Goal: Task Accomplishment & Management: Manage account settings

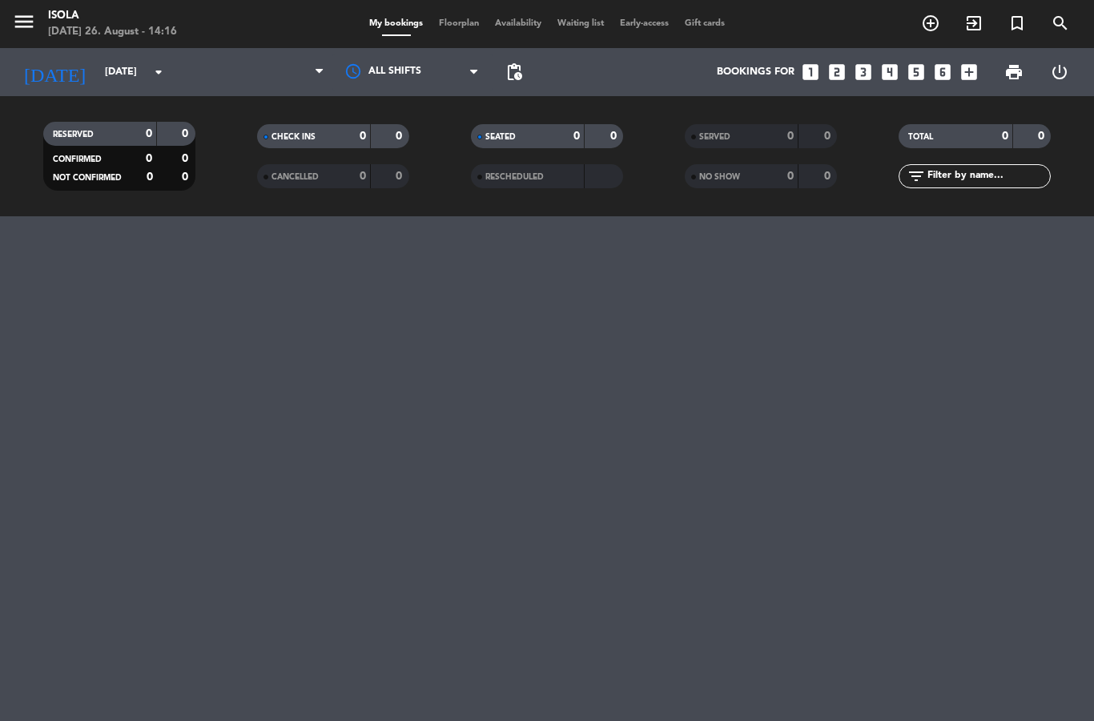
select select "lunch"
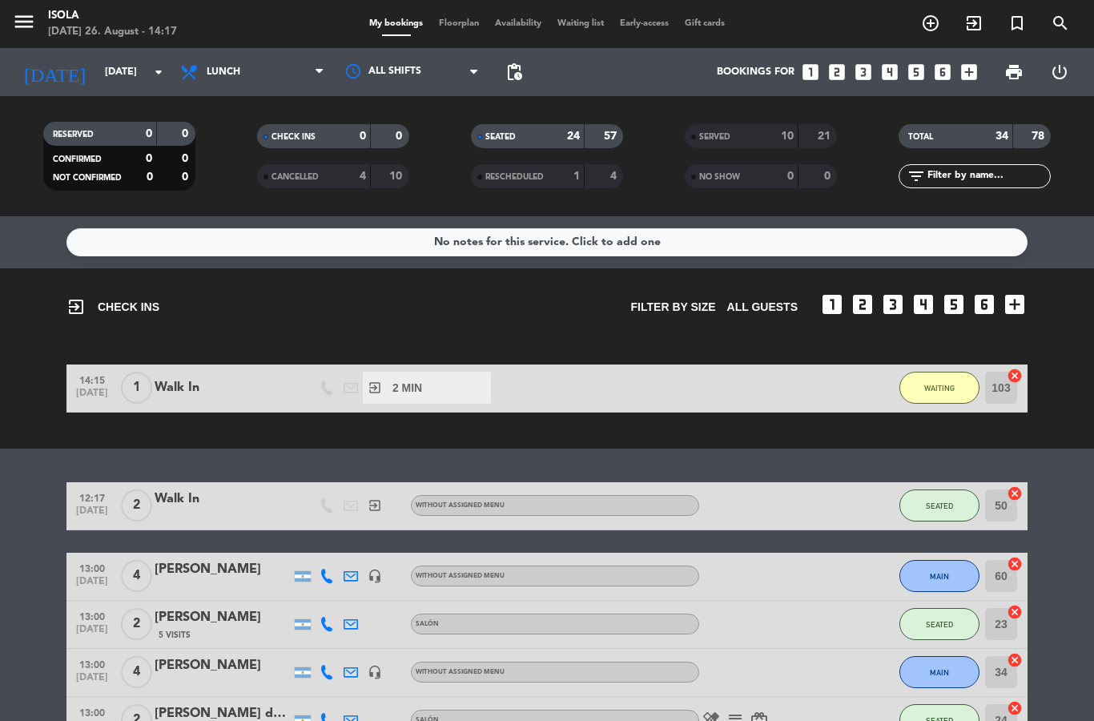
click at [768, 144] on div "10" at bounding box center [778, 136] width 32 height 18
select select "lunch"
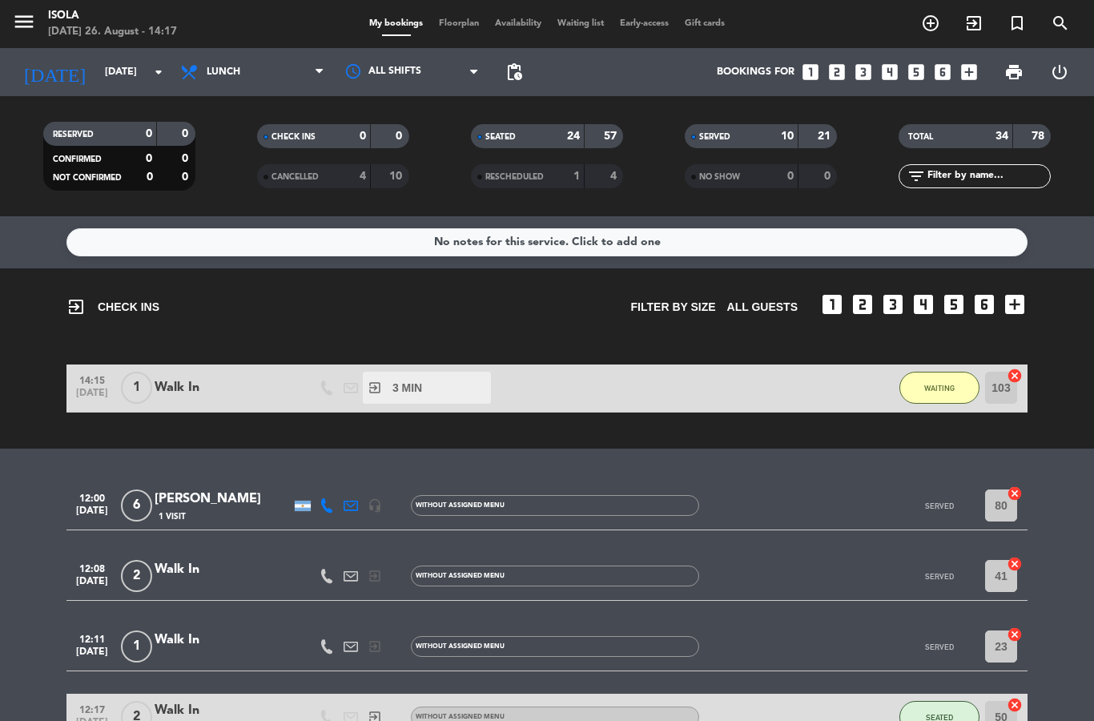
click at [453, 19] on span "Floorplan" at bounding box center [459, 23] width 56 height 9
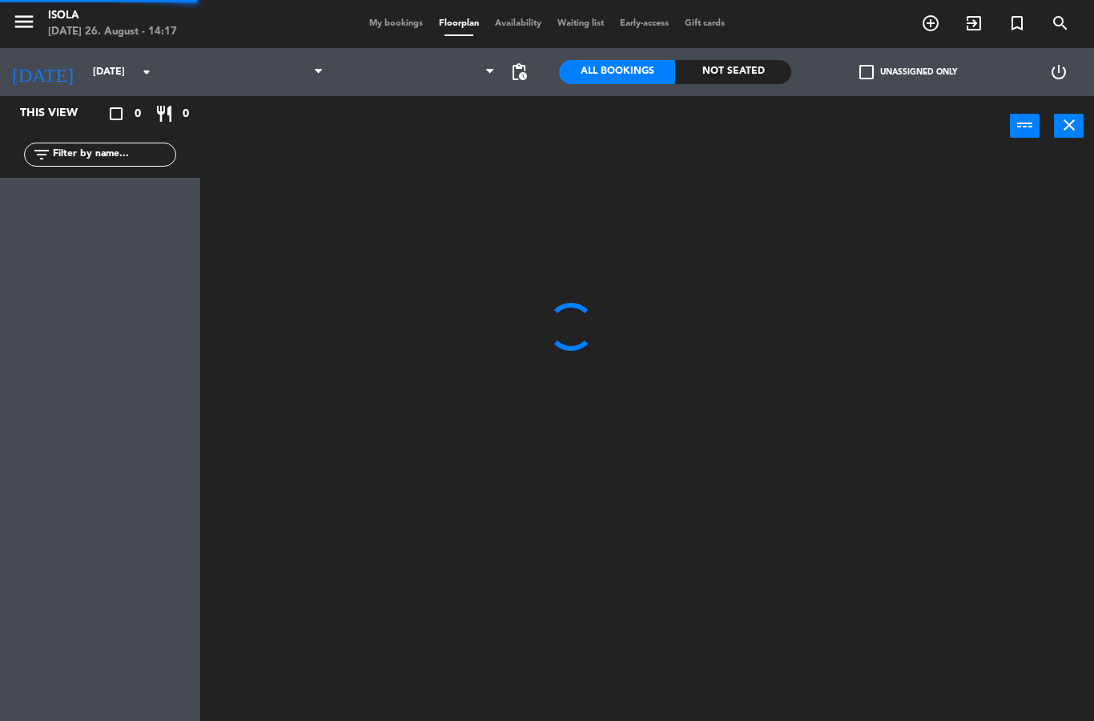
select select "lunch"
select select
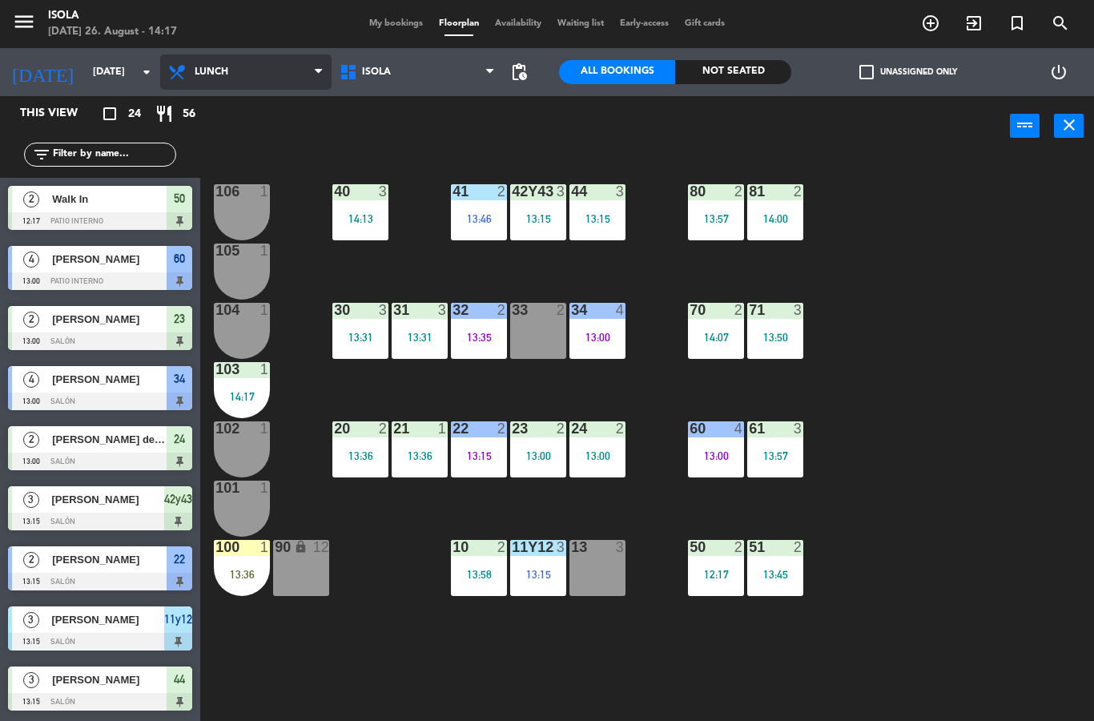
click at [241, 80] on select "Lunch Dinner" at bounding box center [245, 71] width 171 height 35
select select "dinner"
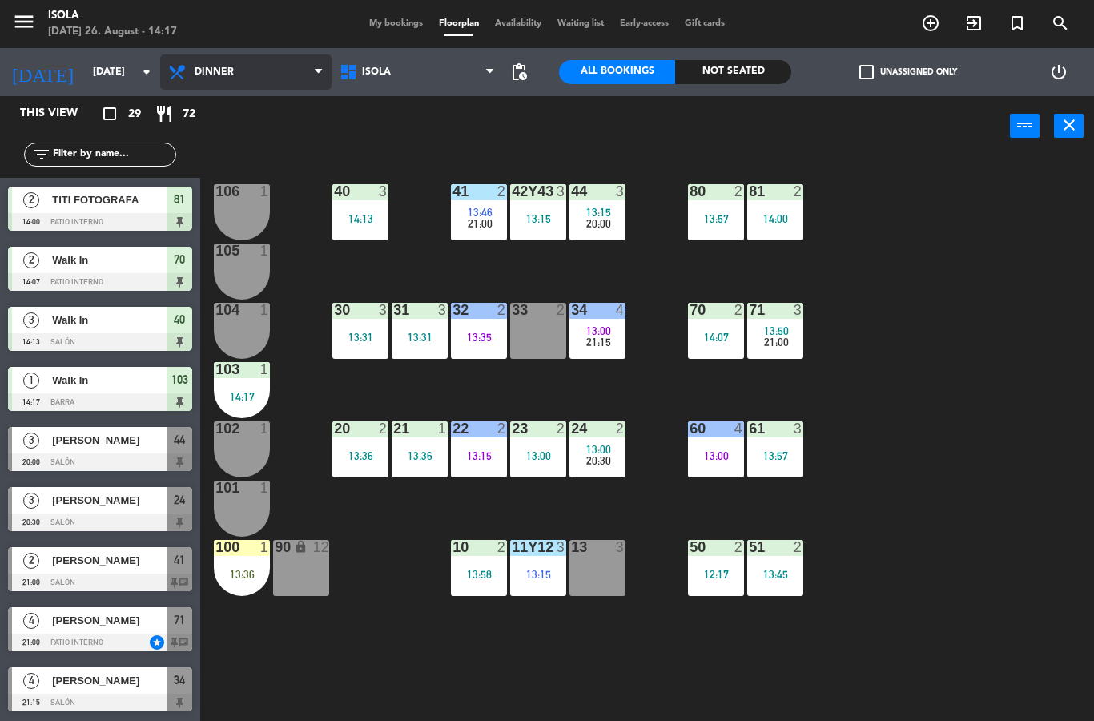
scroll to position [1200, 0]
click at [123, 496] on span "[PERSON_NAME]" at bounding box center [109, 500] width 114 height 17
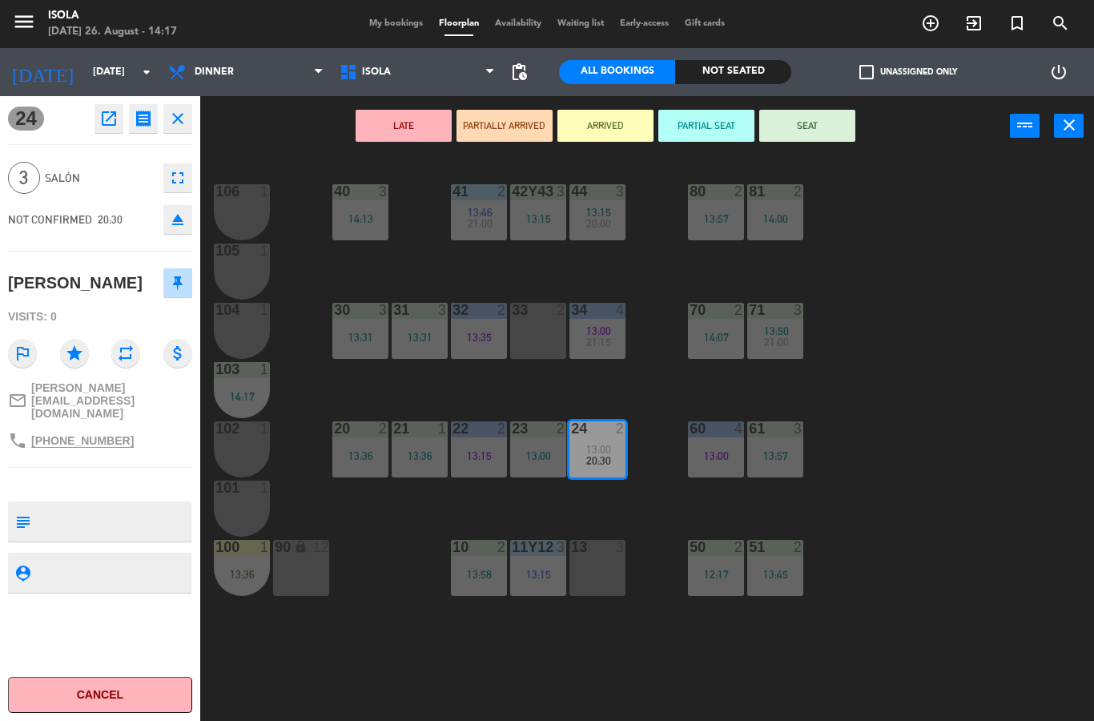
click at [189, 109] on button "close" at bounding box center [177, 118] width 29 height 29
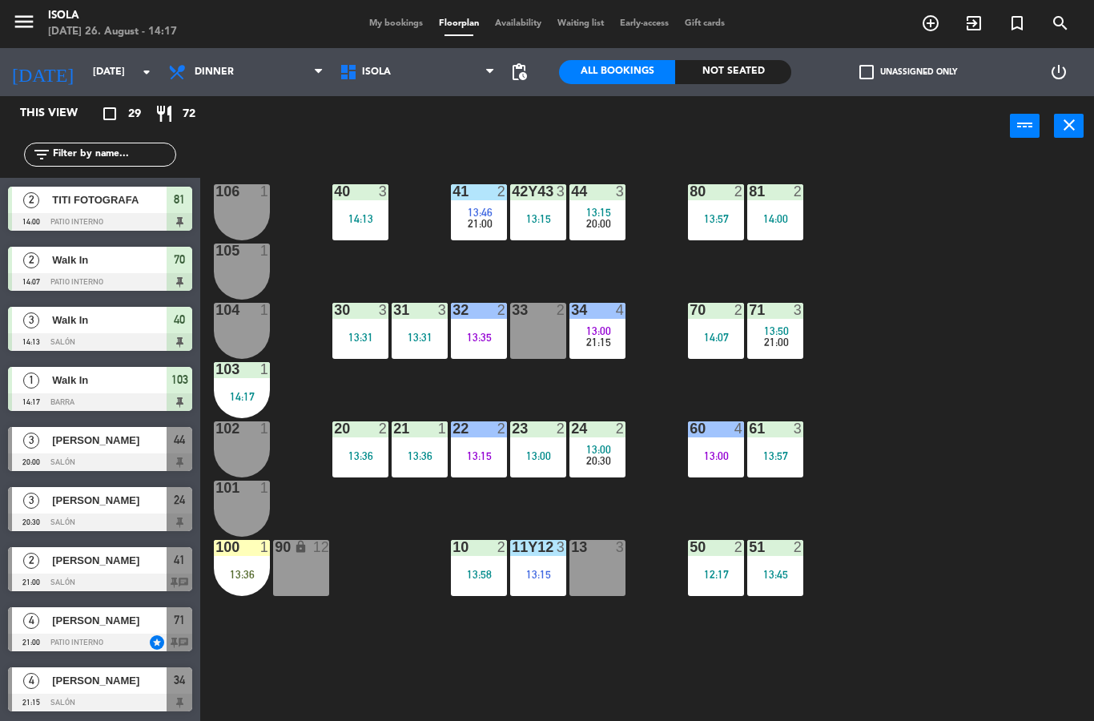
click at [330, 665] on div "40 3 14:13 42y43 3 13:15 41 2 13:46 21:00 44 3 13:15 20:00 80 2 13:57 81 2 14:0…" at bounding box center [652, 438] width 882 height 564
click at [110, 625] on span "[PERSON_NAME]" at bounding box center [109, 620] width 114 height 17
click at [108, 635] on div at bounding box center [100, 642] width 184 height 18
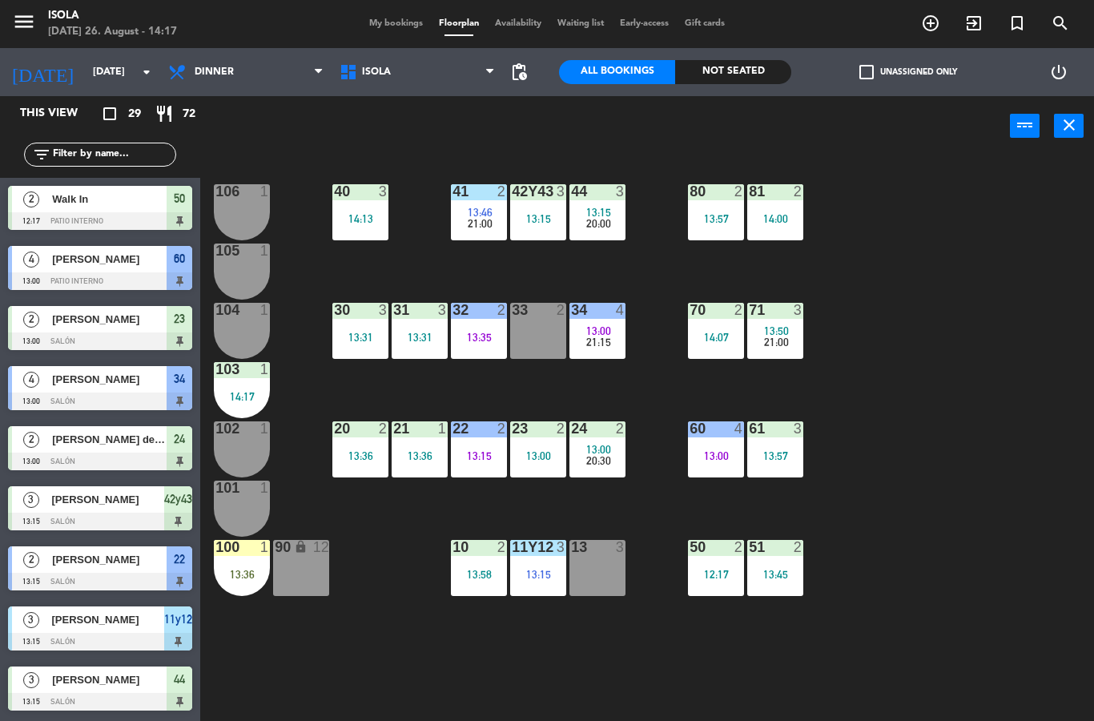
scroll to position [496, 0]
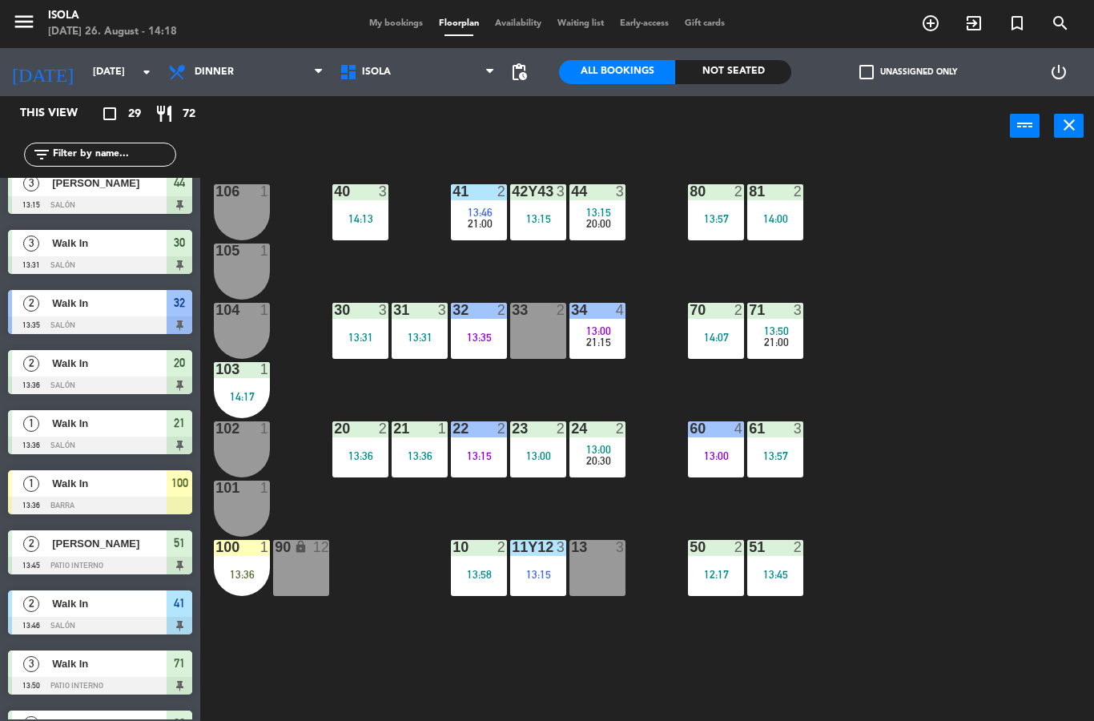
click at [251, 269] on div "105 1" at bounding box center [242, 271] width 56 height 56
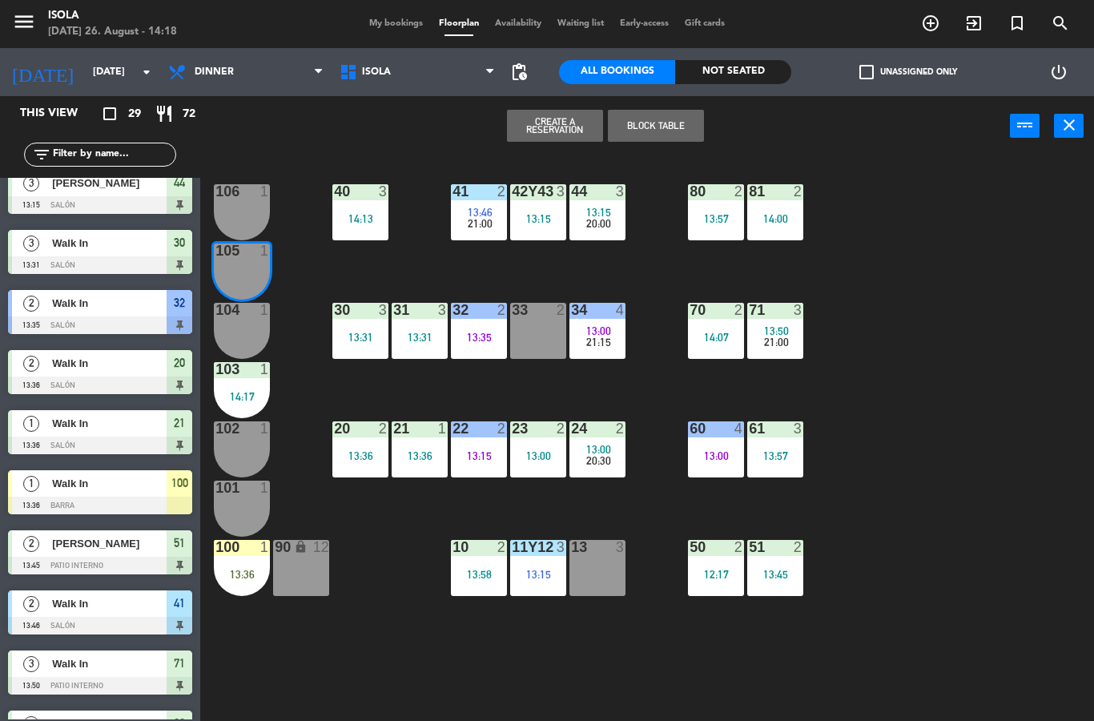
click at [242, 204] on div "106 1" at bounding box center [242, 212] width 56 height 56
click at [255, 278] on div "105 1" at bounding box center [242, 271] width 56 height 56
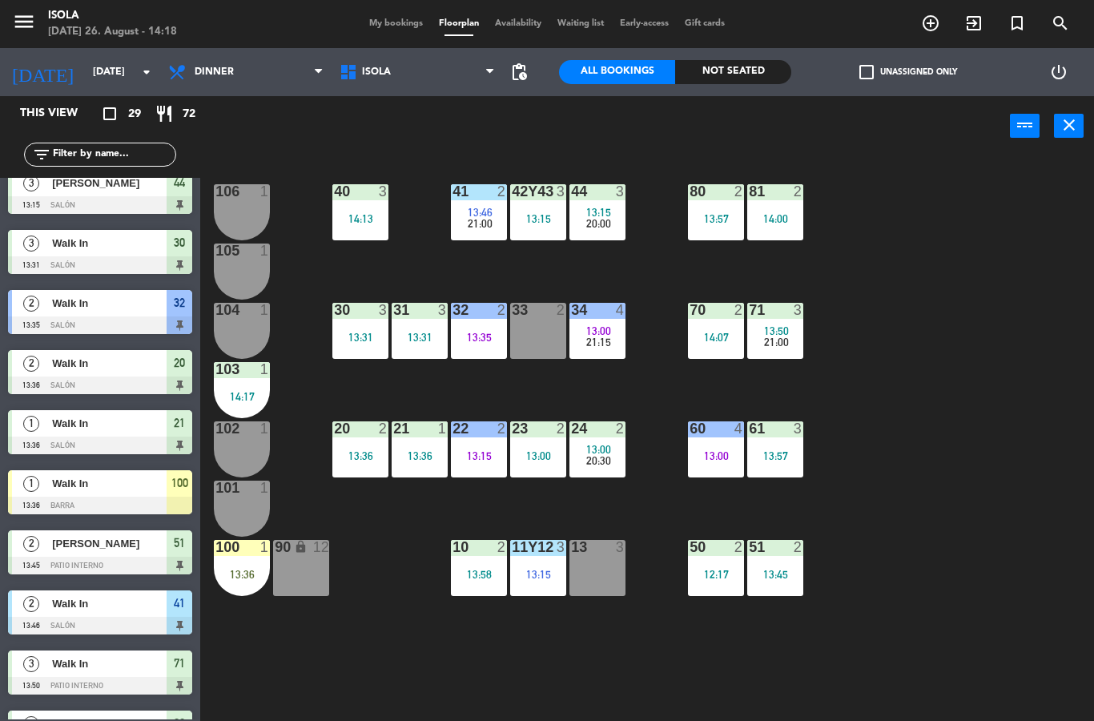
click at [334, 496] on div "40 3 14:13 42y43 3 13:15 41 2 13:46 21:00 44 3 13:15 20:00 80 2 13:57 81 2 14:0…" at bounding box center [652, 438] width 882 height 564
click at [248, 271] on div "105 1" at bounding box center [242, 271] width 56 height 56
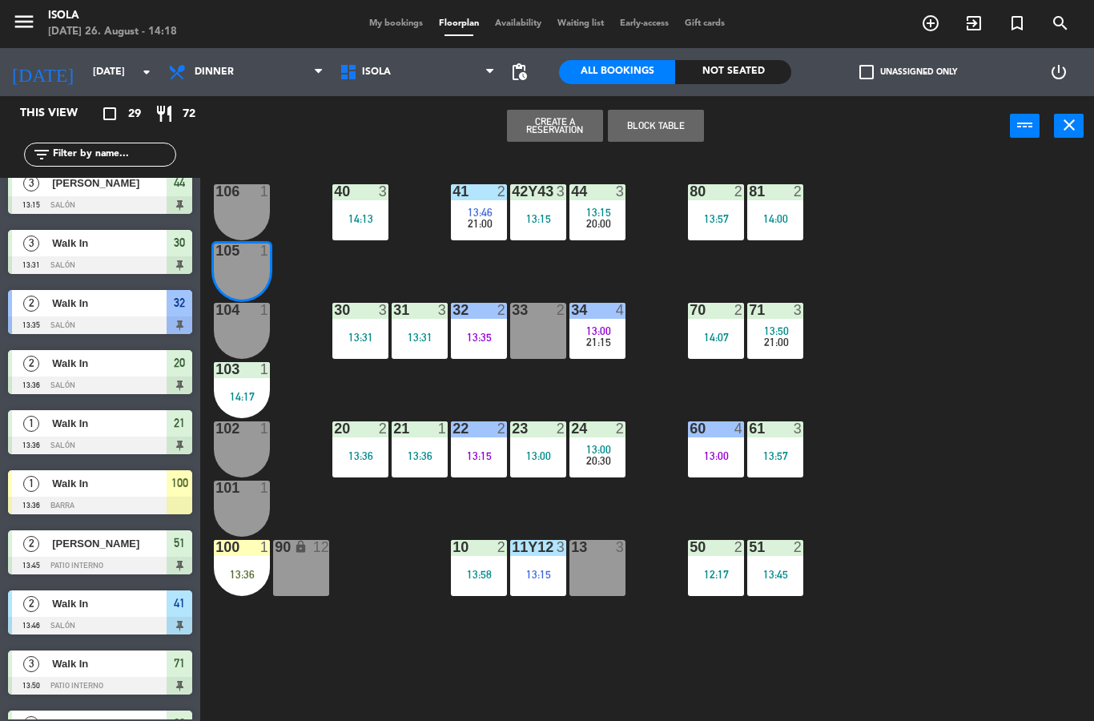
click at [259, 220] on div "106 1" at bounding box center [242, 212] width 56 height 56
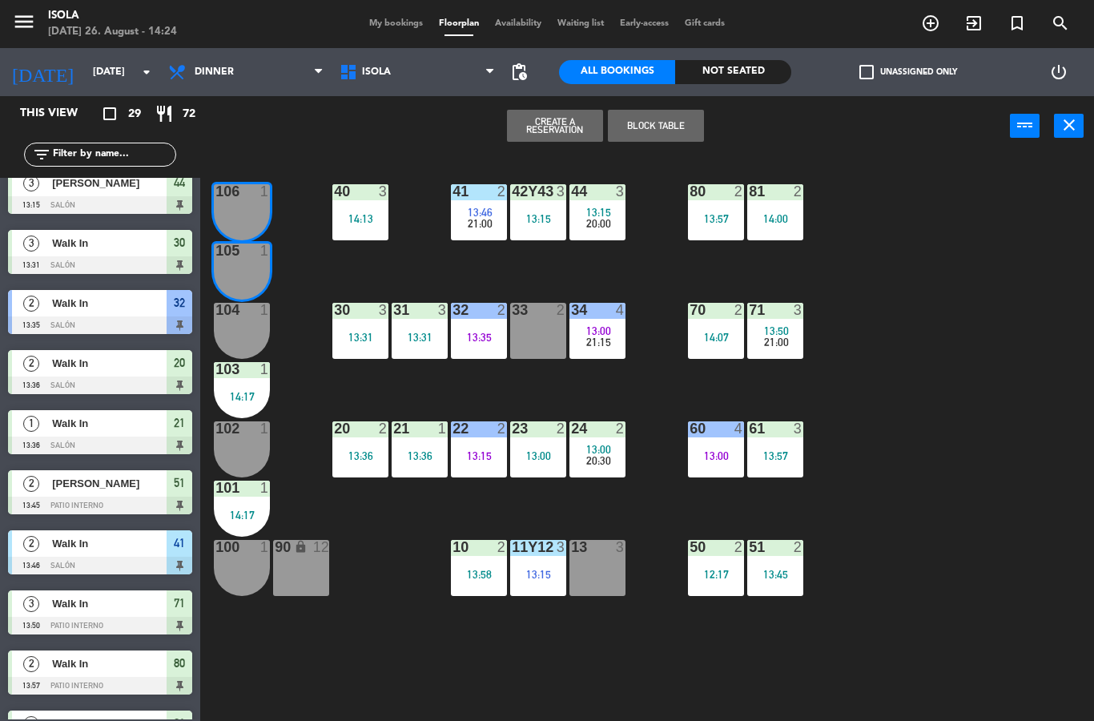
click at [390, 27] on span "My bookings" at bounding box center [396, 23] width 70 height 9
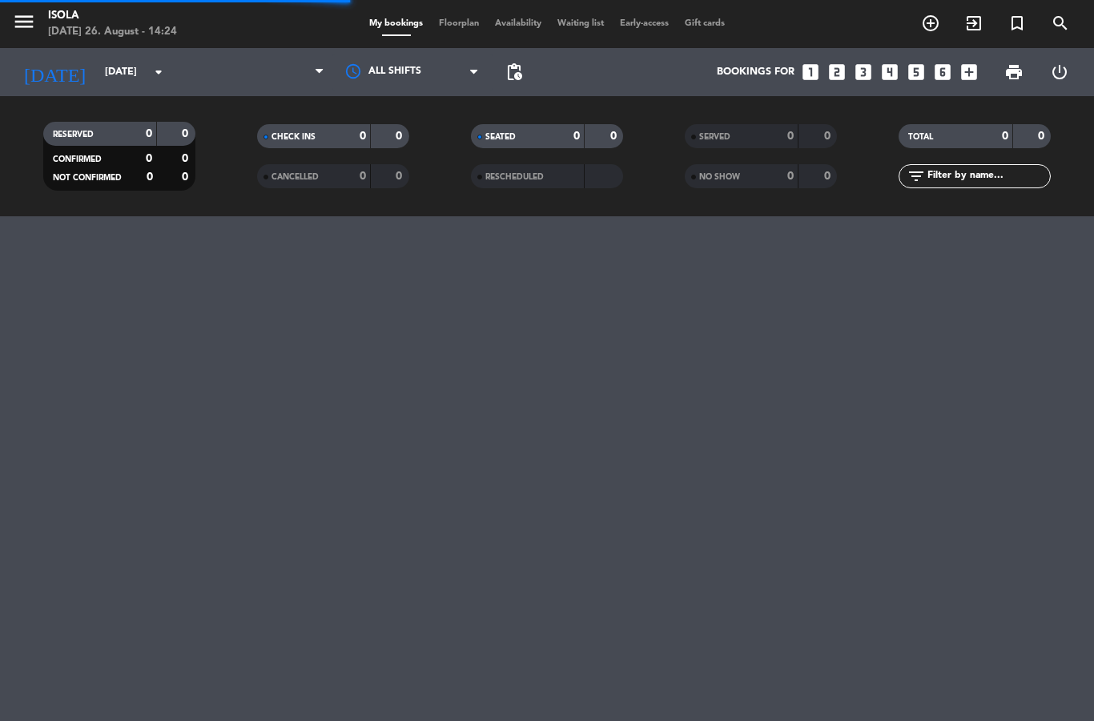
select select "dinner"
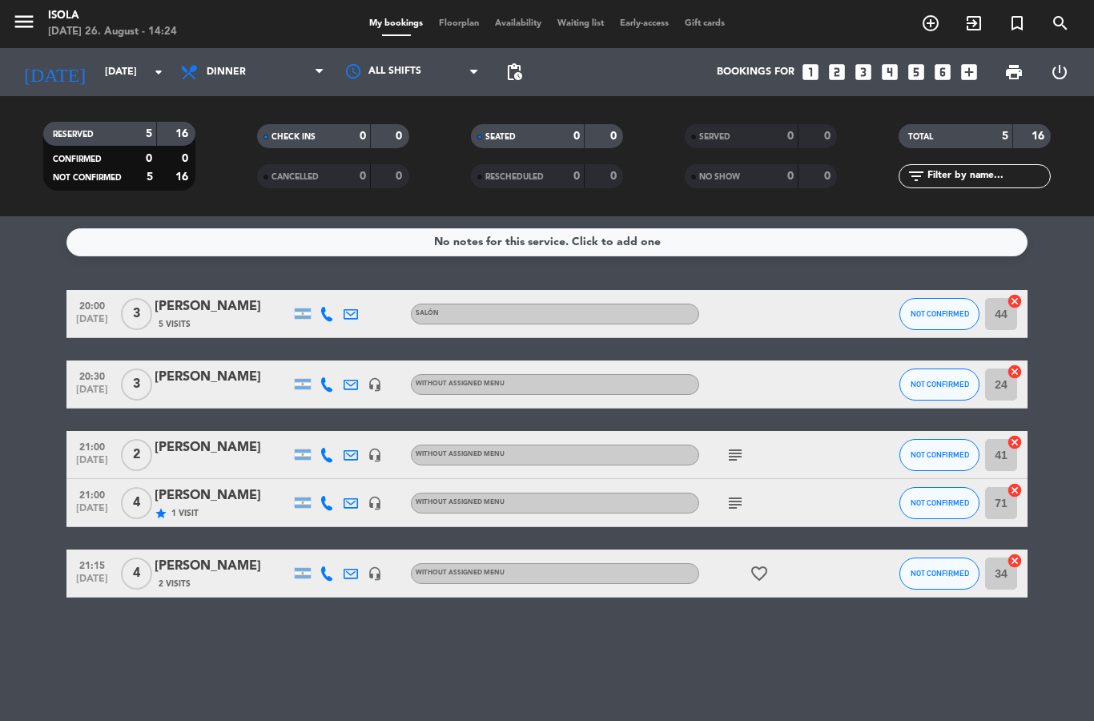
click at [250, 507] on div "star 1 Visit" at bounding box center [223, 513] width 136 height 14
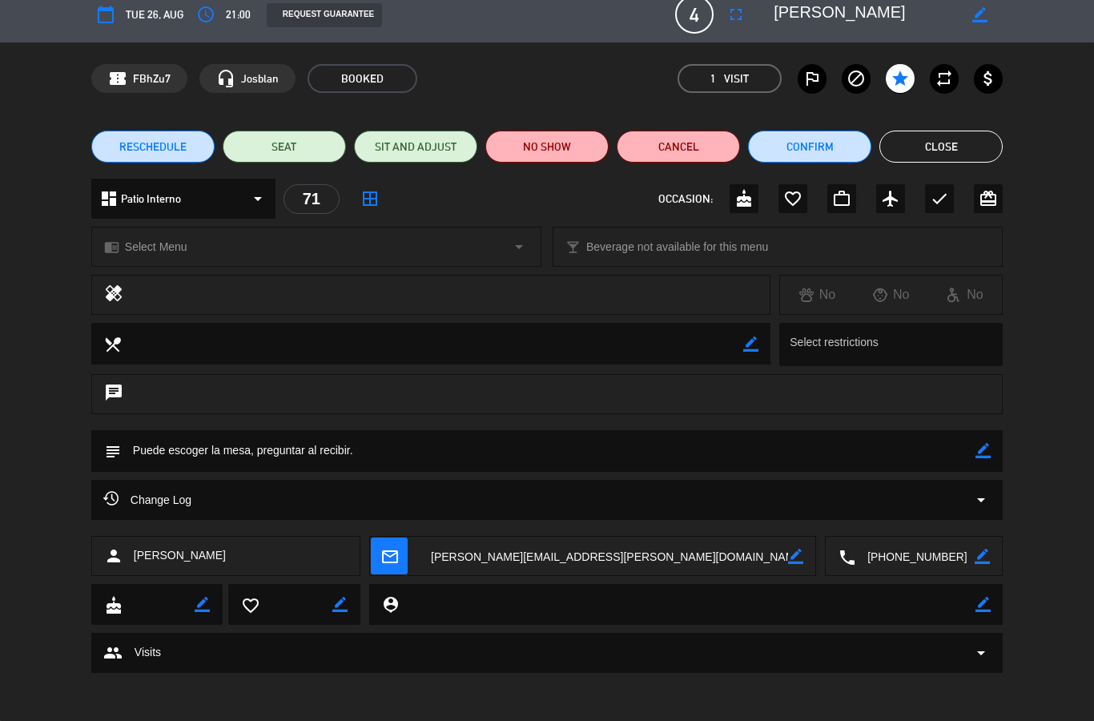
scroll to position [13, 0]
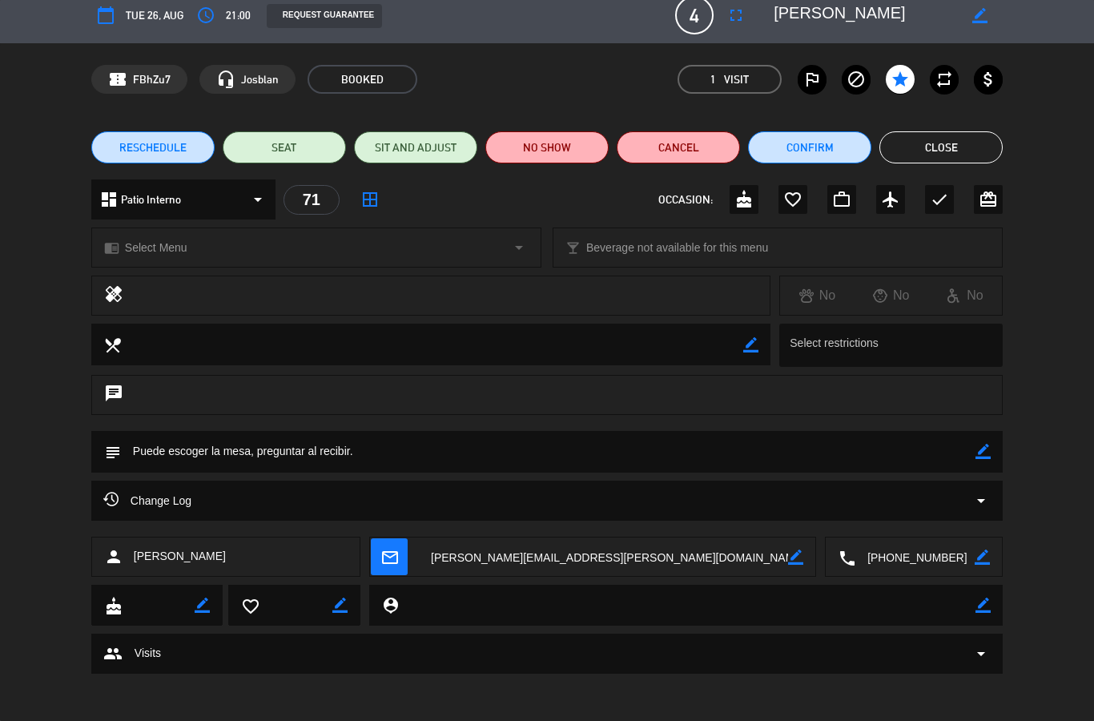
click at [485, 453] on textarea at bounding box center [548, 451] width 854 height 41
click at [663, 461] on textarea at bounding box center [548, 451] width 854 height 41
click at [448, 450] on textarea at bounding box center [548, 451] width 854 height 41
click at [426, 468] on textarea at bounding box center [548, 451] width 854 height 41
click at [406, 469] on textarea at bounding box center [548, 451] width 854 height 41
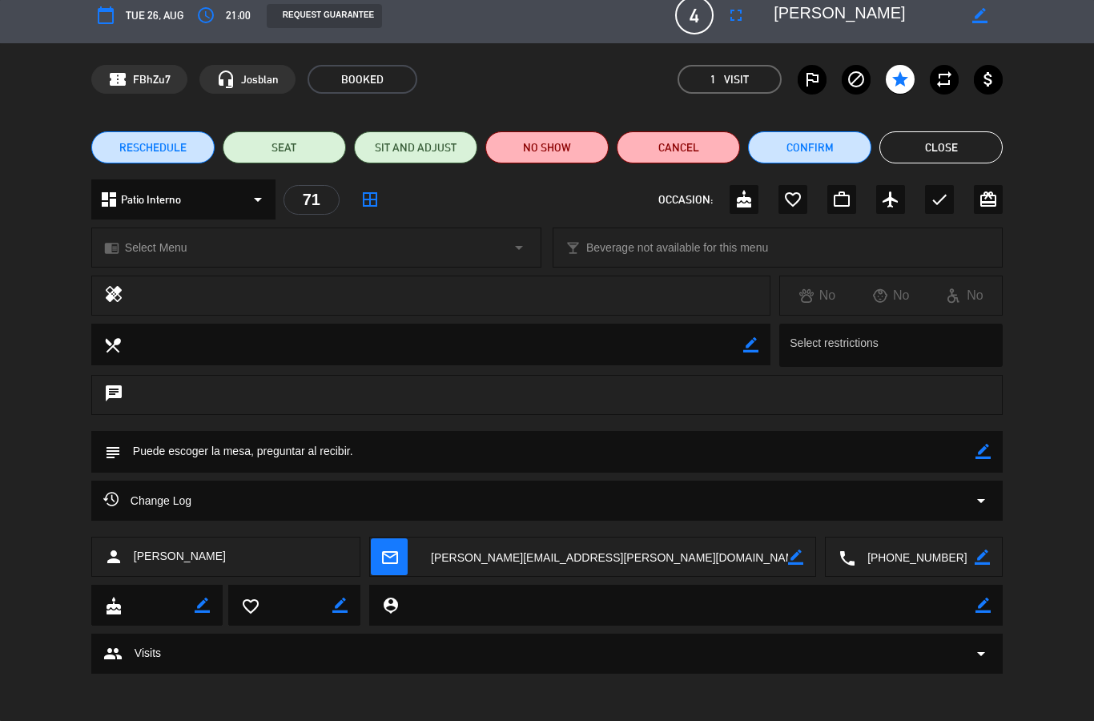
click at [558, 469] on textarea at bounding box center [548, 451] width 854 height 41
click at [582, 446] on textarea at bounding box center [548, 451] width 854 height 41
click at [363, 456] on textarea at bounding box center [548, 451] width 854 height 41
click at [368, 447] on textarea at bounding box center [548, 451] width 854 height 41
click at [408, 457] on textarea at bounding box center [548, 451] width 854 height 41
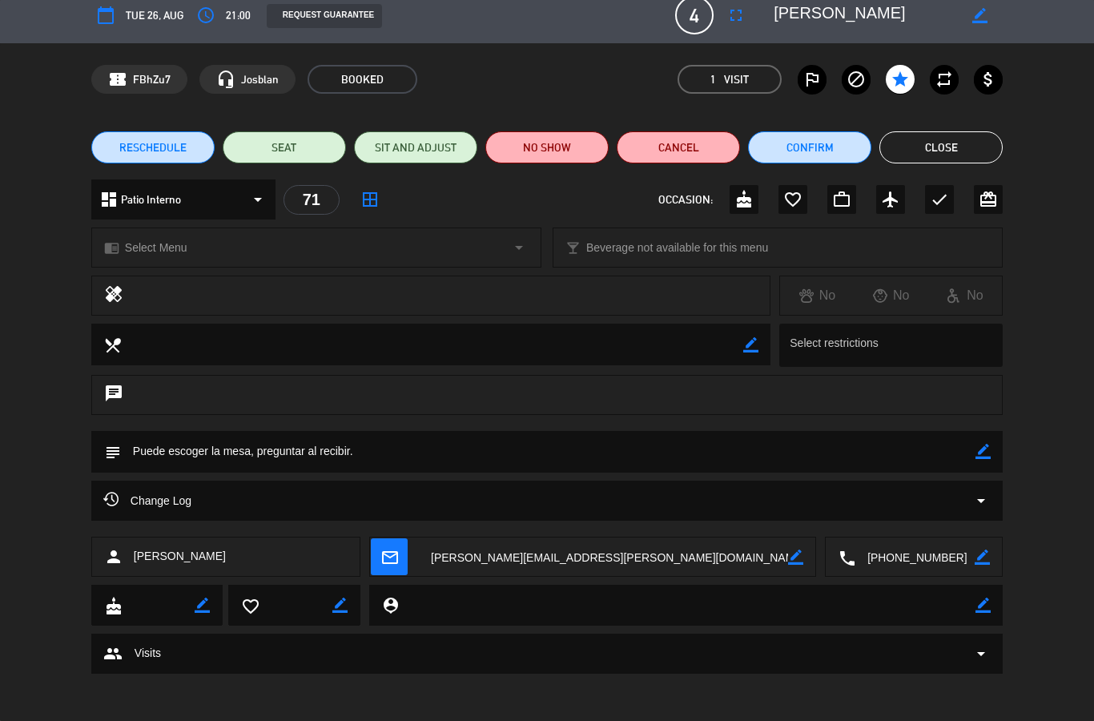
click at [442, 452] on textarea at bounding box center [548, 451] width 854 height 41
click at [440, 460] on textarea at bounding box center [548, 451] width 854 height 41
click at [438, 460] on textarea at bounding box center [548, 451] width 854 height 41
click at [451, 470] on textarea at bounding box center [548, 451] width 854 height 41
click at [440, 452] on textarea at bounding box center [548, 451] width 854 height 41
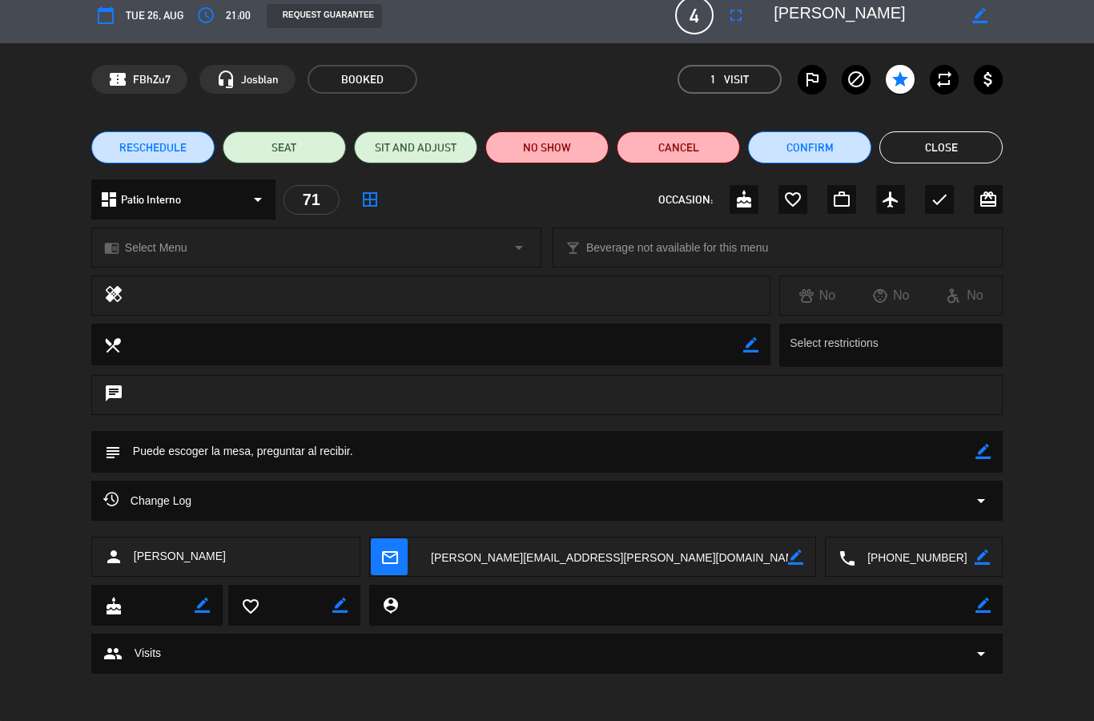
click at [447, 432] on textarea at bounding box center [548, 451] width 854 height 41
click at [370, 453] on textarea at bounding box center [548, 451] width 854 height 41
click at [934, 147] on button "Close" at bounding box center [940, 147] width 123 height 32
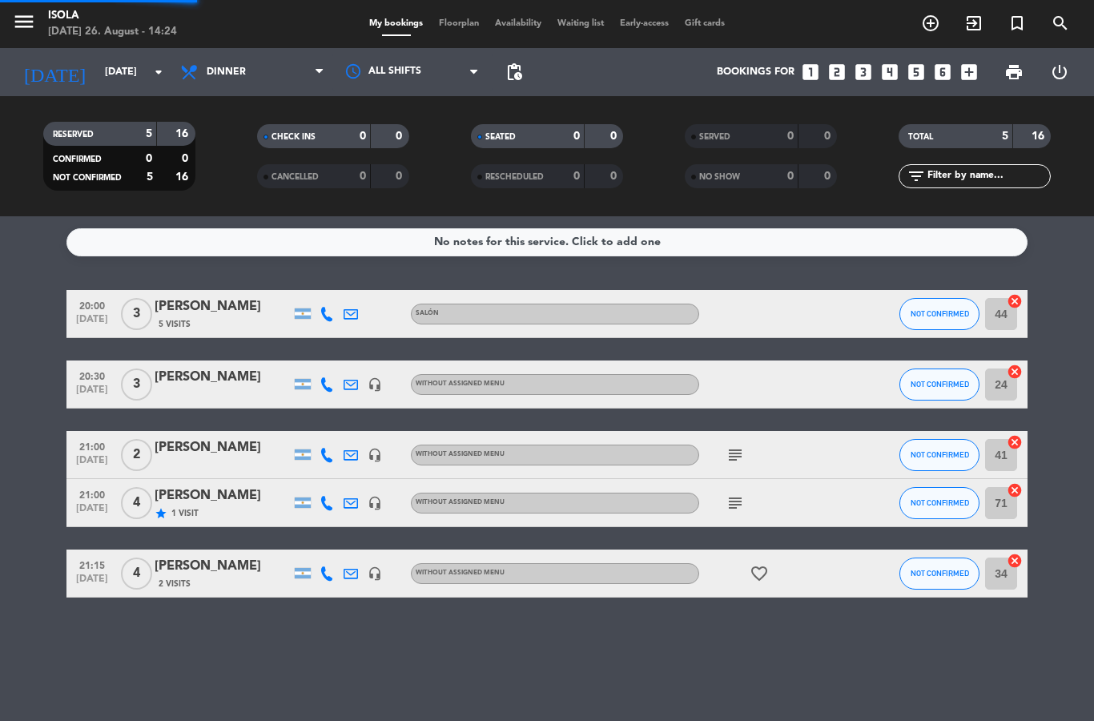
select select "dinner"
click at [446, 28] on span "Floorplan" at bounding box center [459, 23] width 56 height 9
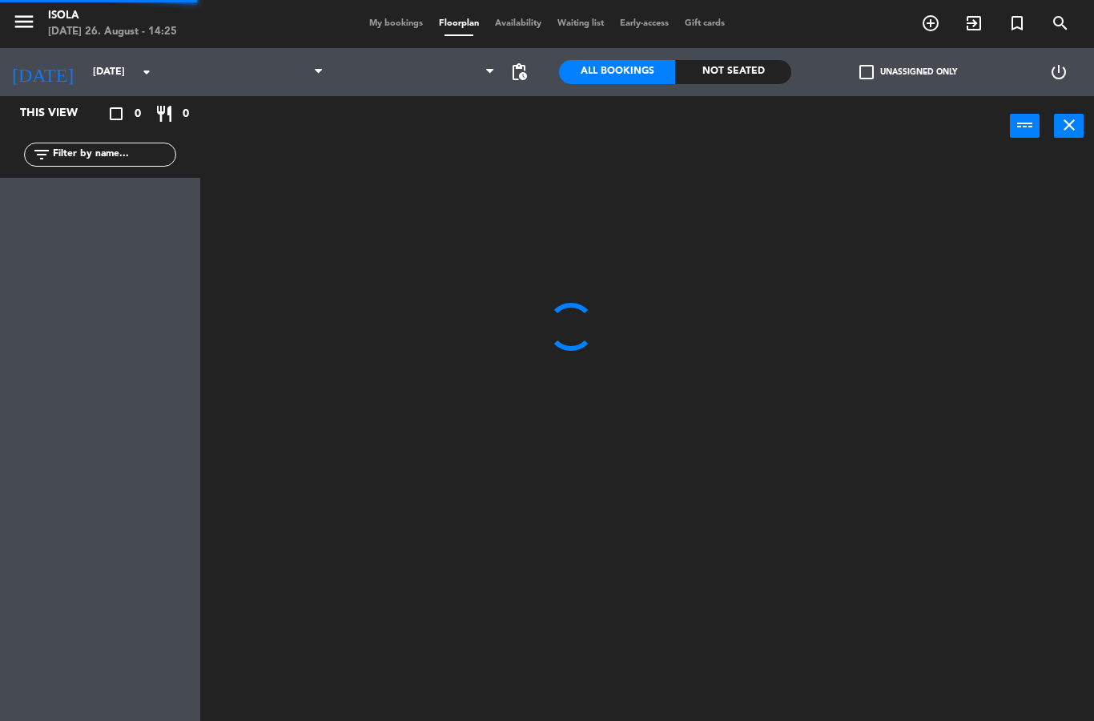
select select "dinner"
select select
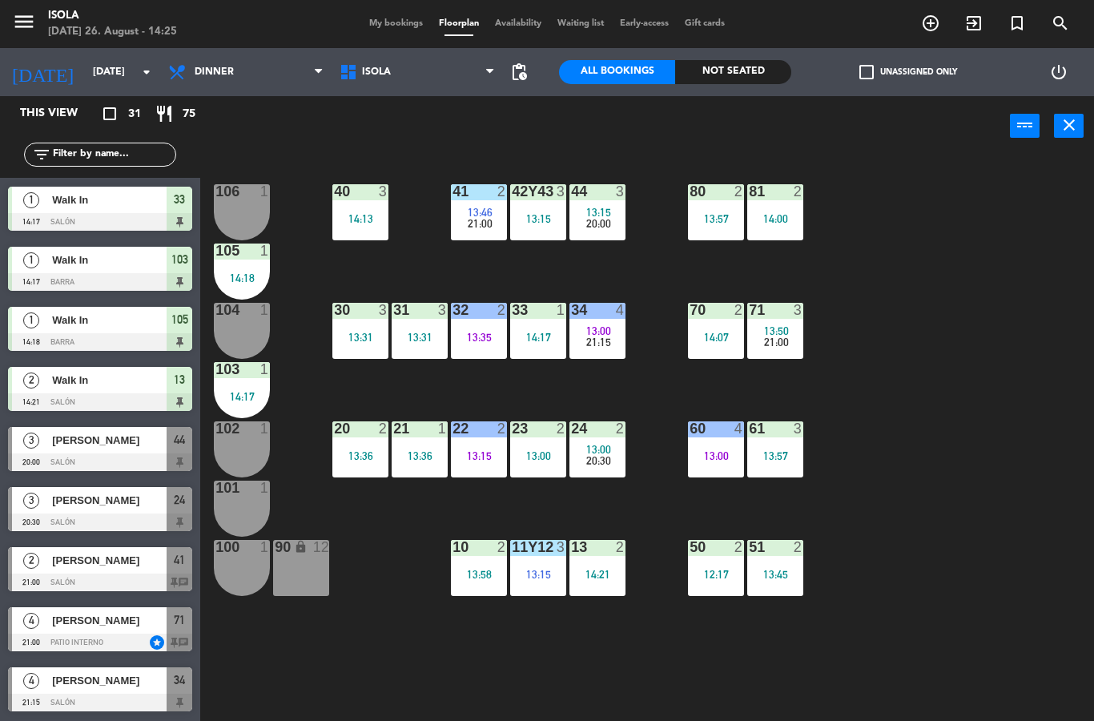
scroll to position [1320, 0]
click at [104, 629] on div "[PERSON_NAME]" at bounding box center [108, 620] width 116 height 26
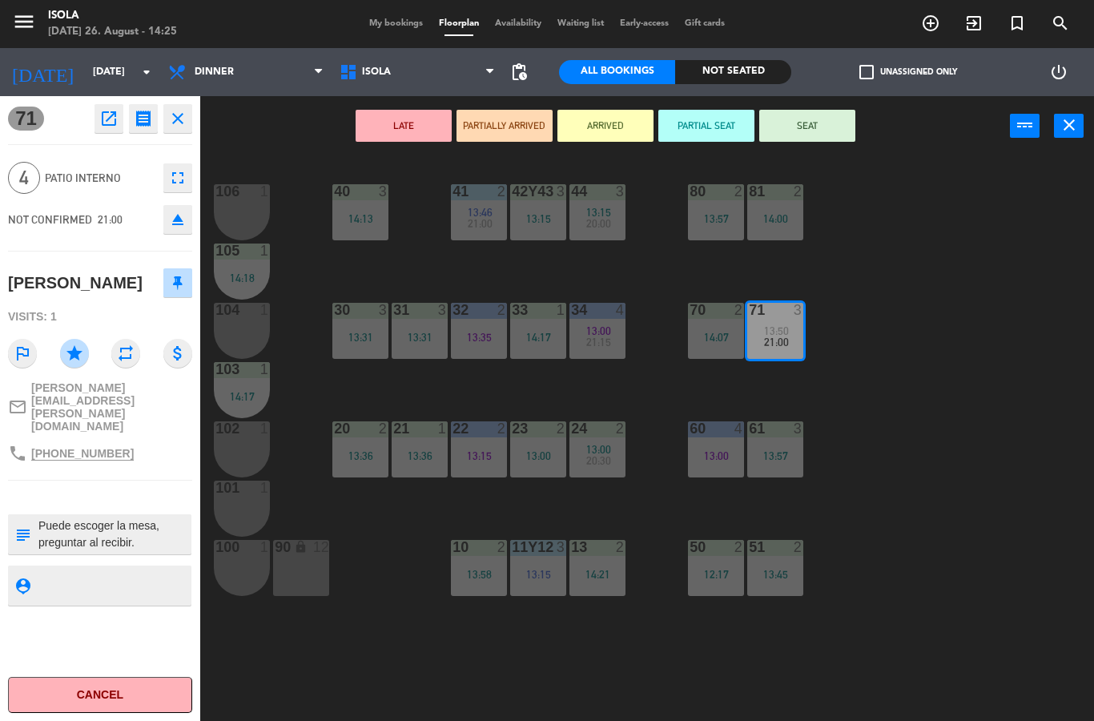
click at [171, 517] on textarea at bounding box center [113, 534] width 153 height 34
type textarea "Puede escoger la mesa, preguntar al recibir. DESCUENTO 50%"
click at [128, 438] on div "phone [PHONE_NUMBER]" at bounding box center [100, 453] width 184 height 30
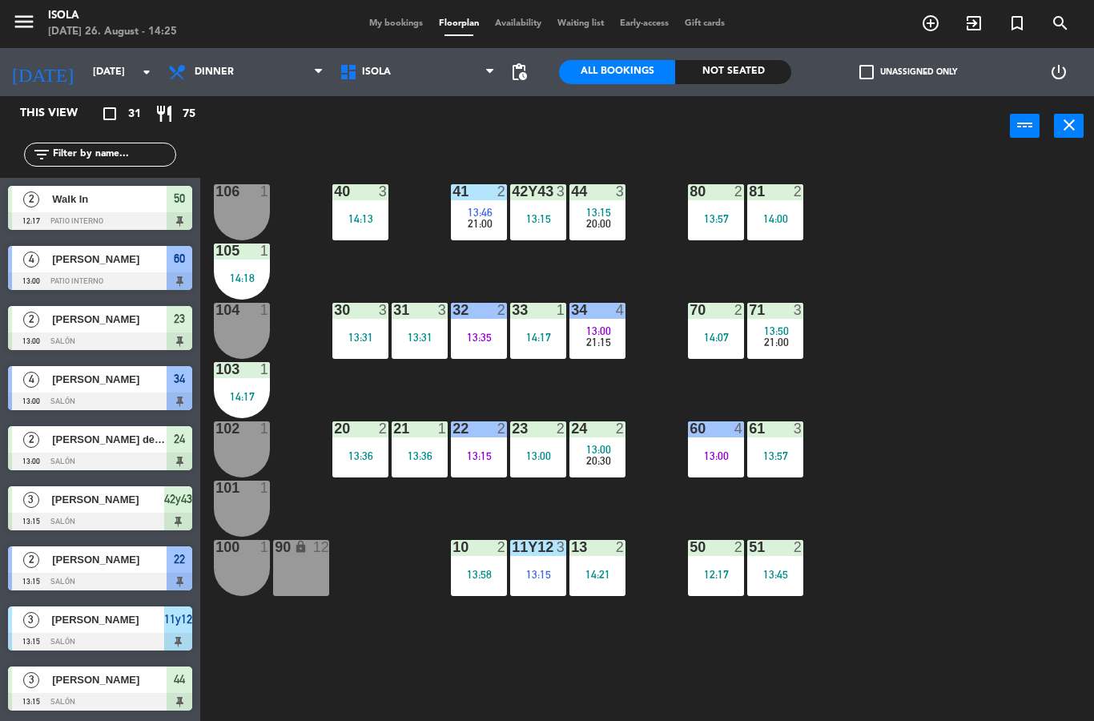
scroll to position [538, 0]
